Goal: Find specific page/section: Find specific page/section

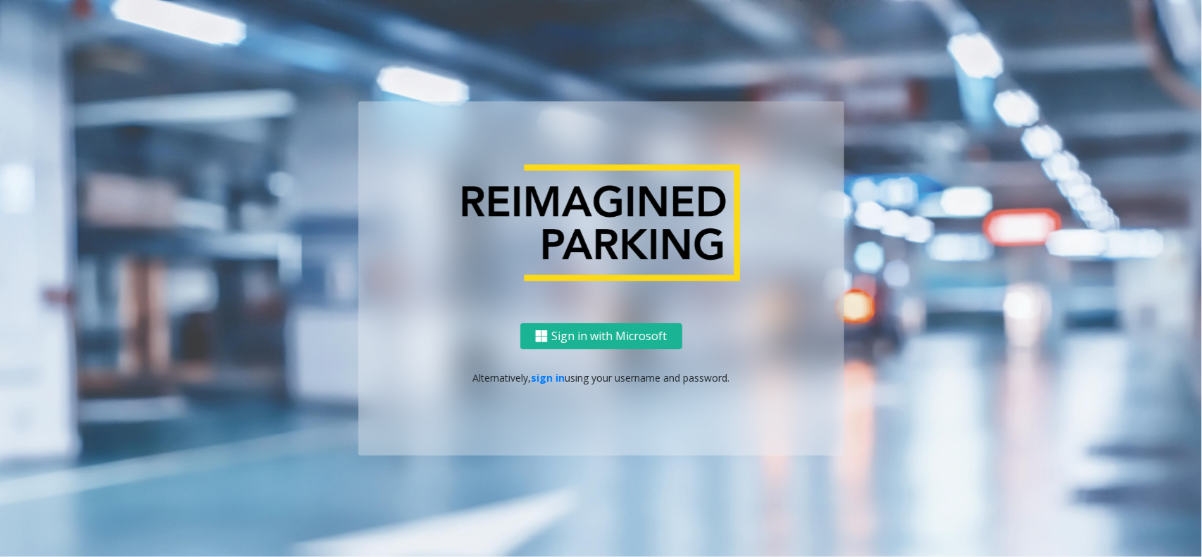
click at [547, 361] on div "Sign in with Microsoft Alternatively, sign in using your username and password." at bounding box center [601, 389] width 486 height 132
click at [544, 375] on link "sign in" at bounding box center [548, 377] width 34 height 13
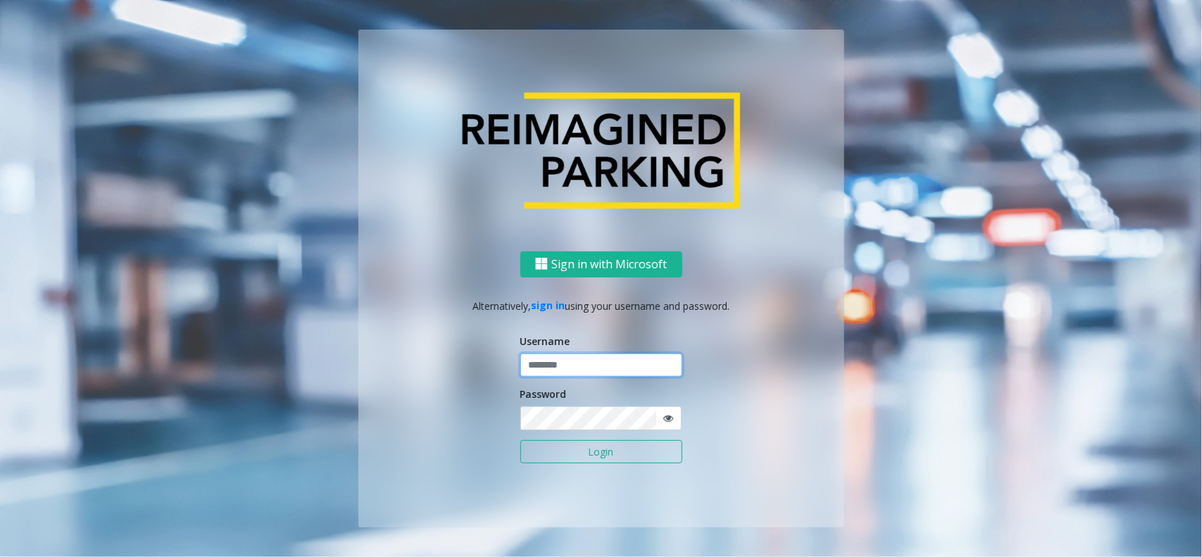
click at [555, 368] on input "text" at bounding box center [601, 366] width 162 height 24
type input "**********"
click at [576, 466] on form "**********" at bounding box center [601, 406] width 162 height 144
click at [582, 455] on button "Login" at bounding box center [601, 452] width 162 height 24
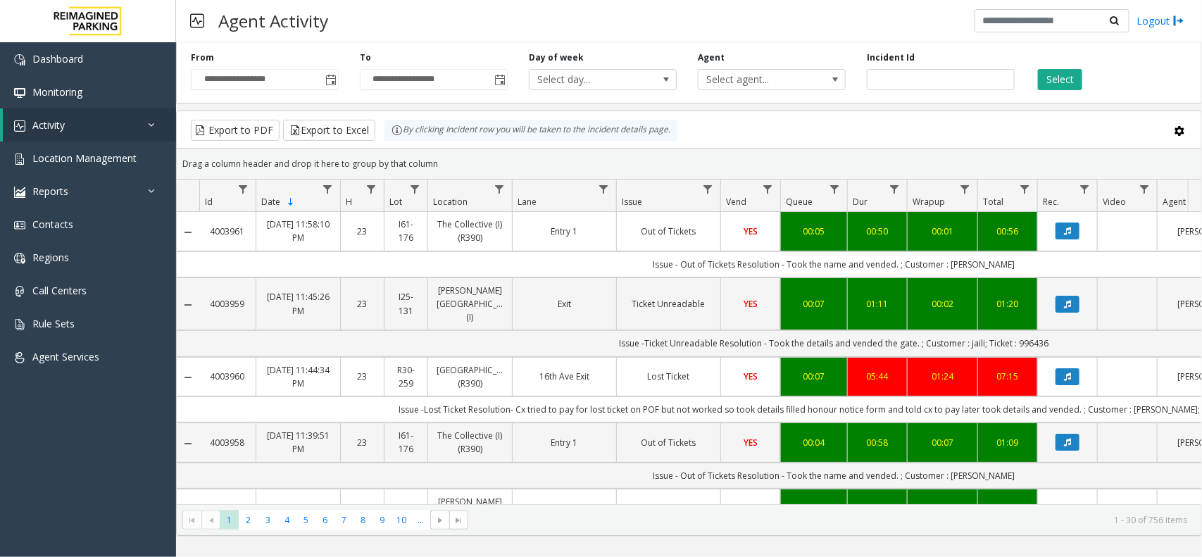
scroll to position [0, 125]
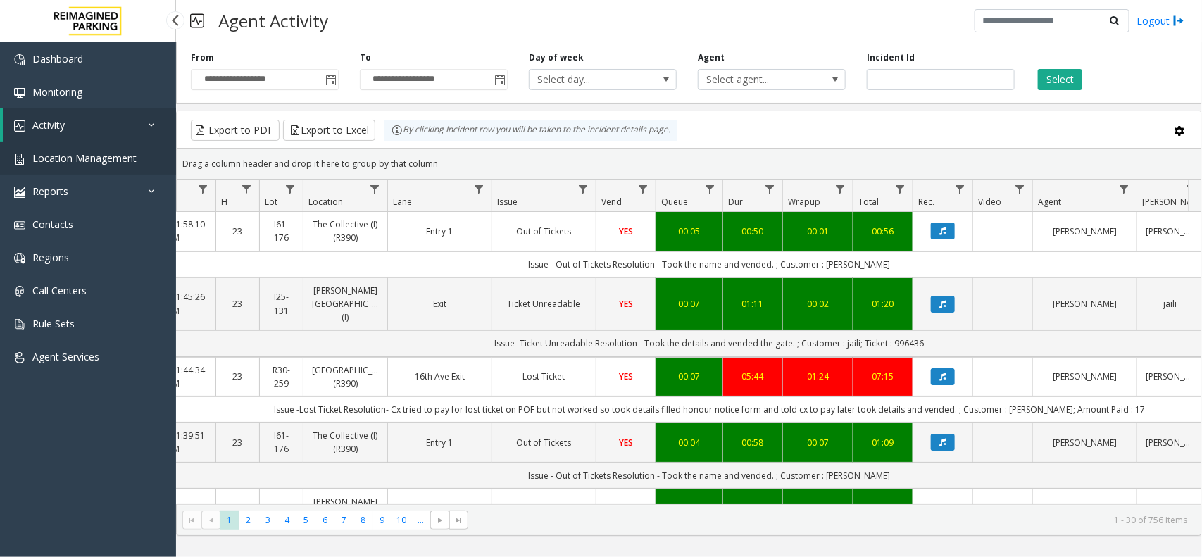
click at [125, 159] on span "Location Management" at bounding box center [84, 157] width 104 height 13
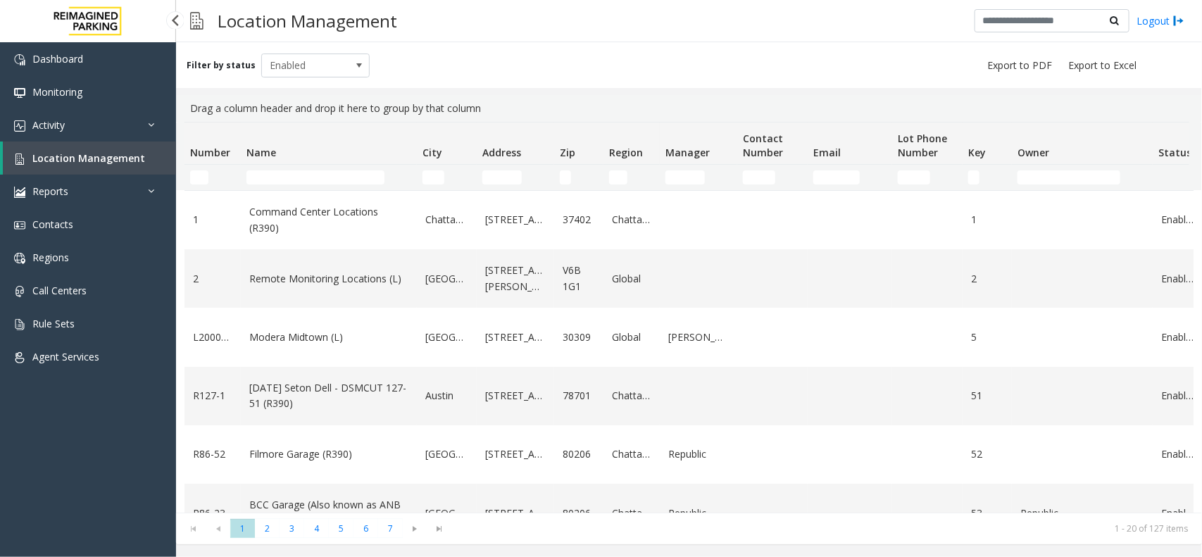
click at [111, 152] on span "Location Management" at bounding box center [88, 157] width 113 height 13
click at [115, 127] on link "Activity" at bounding box center [88, 124] width 176 height 33
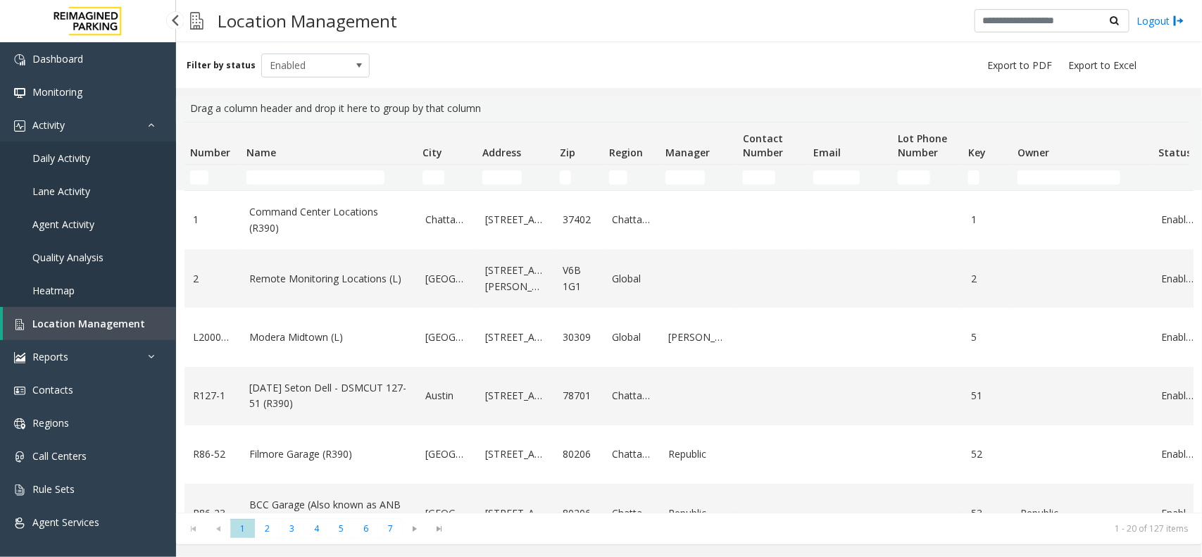
click at [72, 224] on span "Agent Activity" at bounding box center [63, 224] width 62 height 13
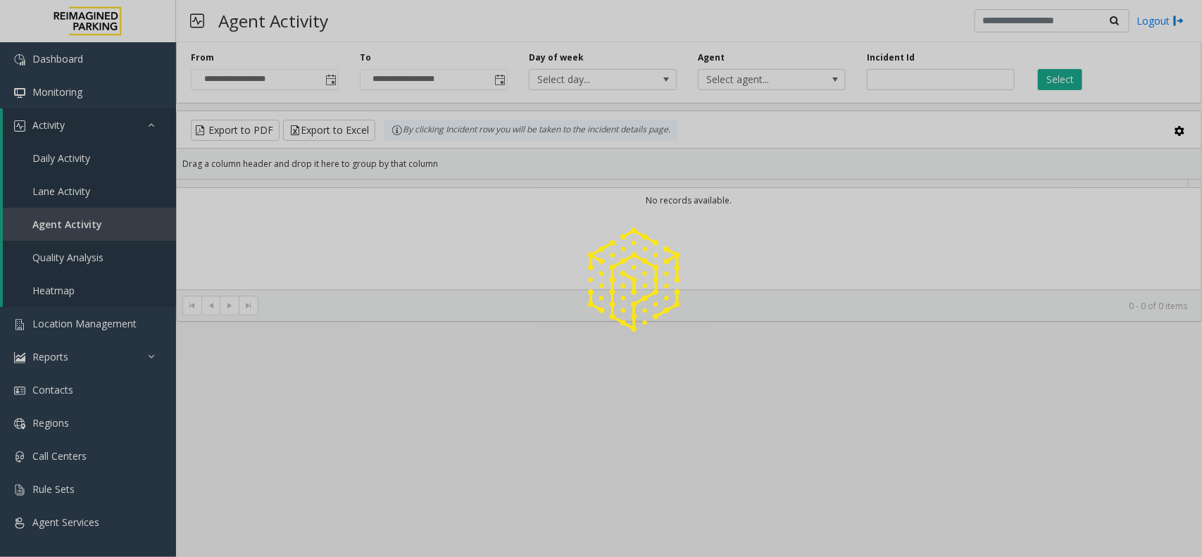
click at [150, 125] on div at bounding box center [601, 278] width 1202 height 557
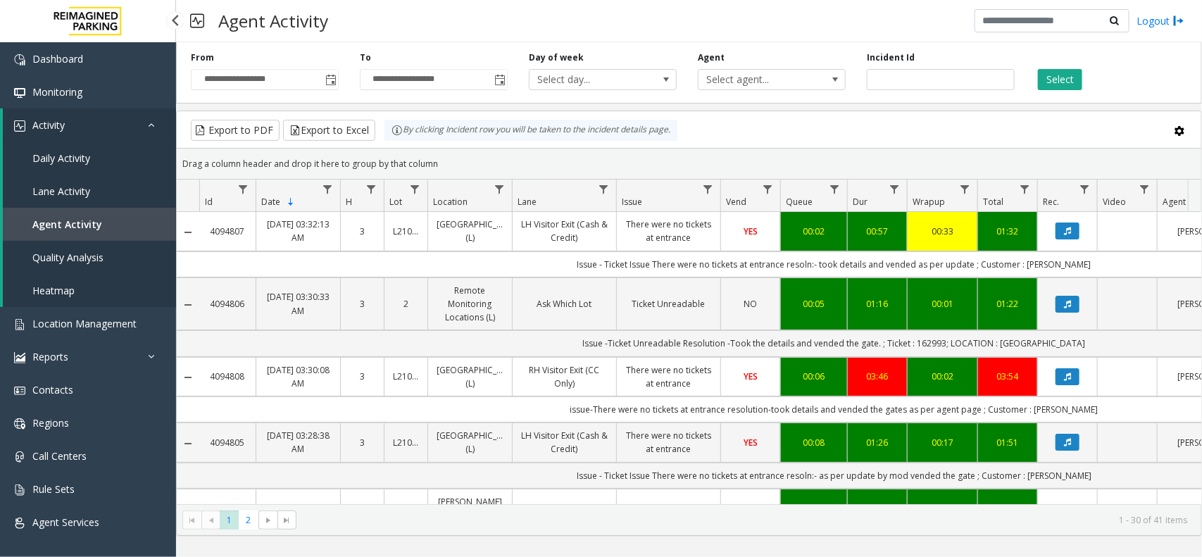
click at [149, 124] on icon at bounding box center [155, 125] width 14 height 10
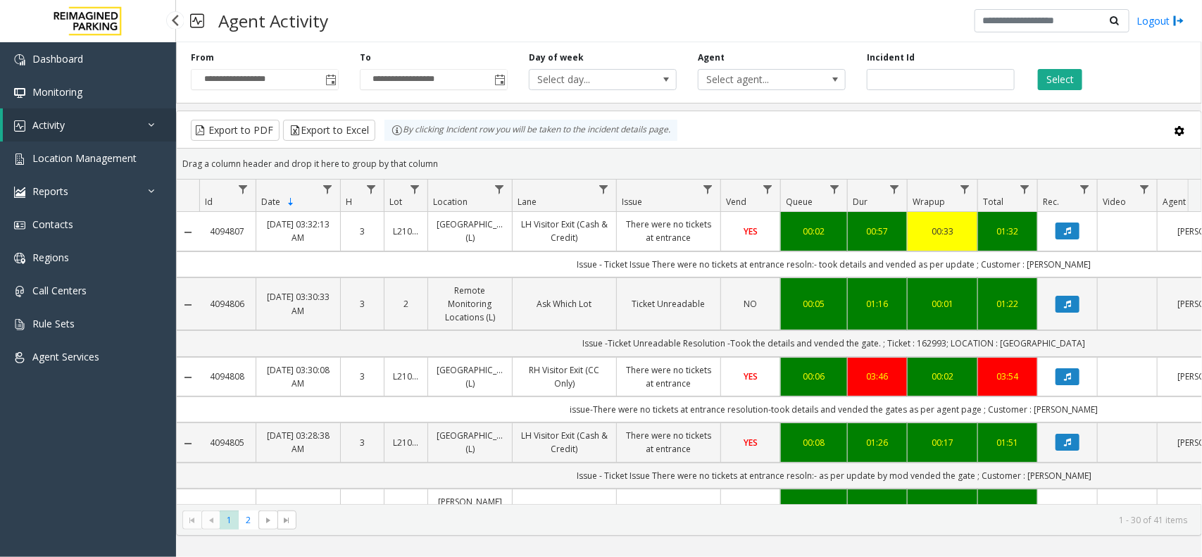
click at [149, 124] on icon at bounding box center [155, 125] width 14 height 10
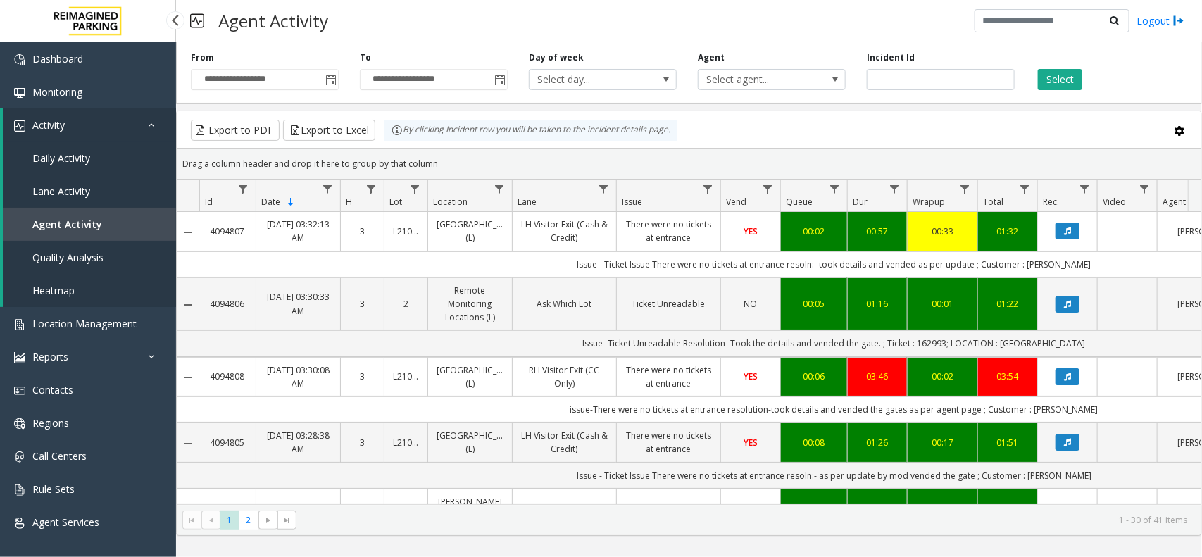
click at [149, 124] on icon at bounding box center [155, 125] width 14 height 10
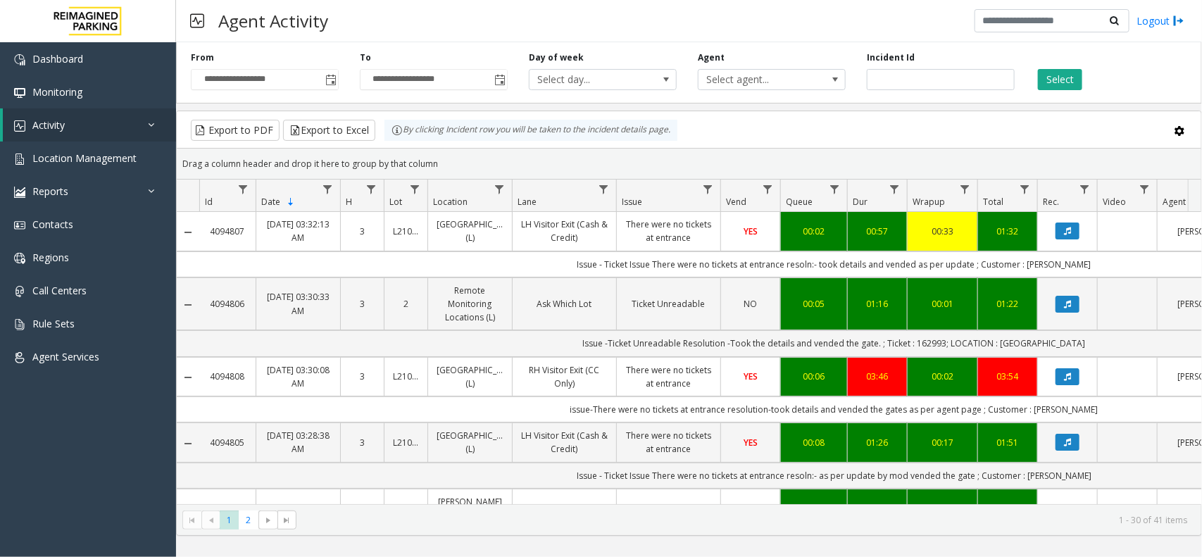
scroll to position [0, 149]
